Goal: Transaction & Acquisition: Subscribe to service/newsletter

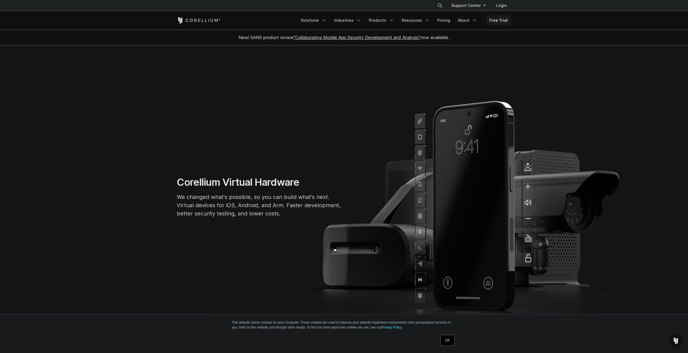
click at [450, 338] on link "OK" at bounding box center [447, 340] width 14 height 11
click at [492, 21] on link "Free Trial" at bounding box center [498, 20] width 25 height 10
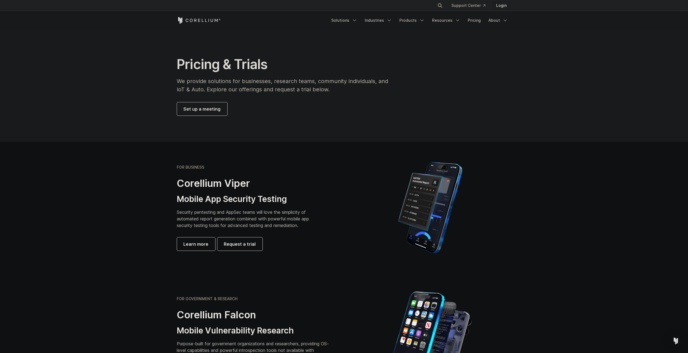
click at [502, 7] on link "Login" at bounding box center [501, 6] width 19 height 10
